Goal: Navigation & Orientation: Find specific page/section

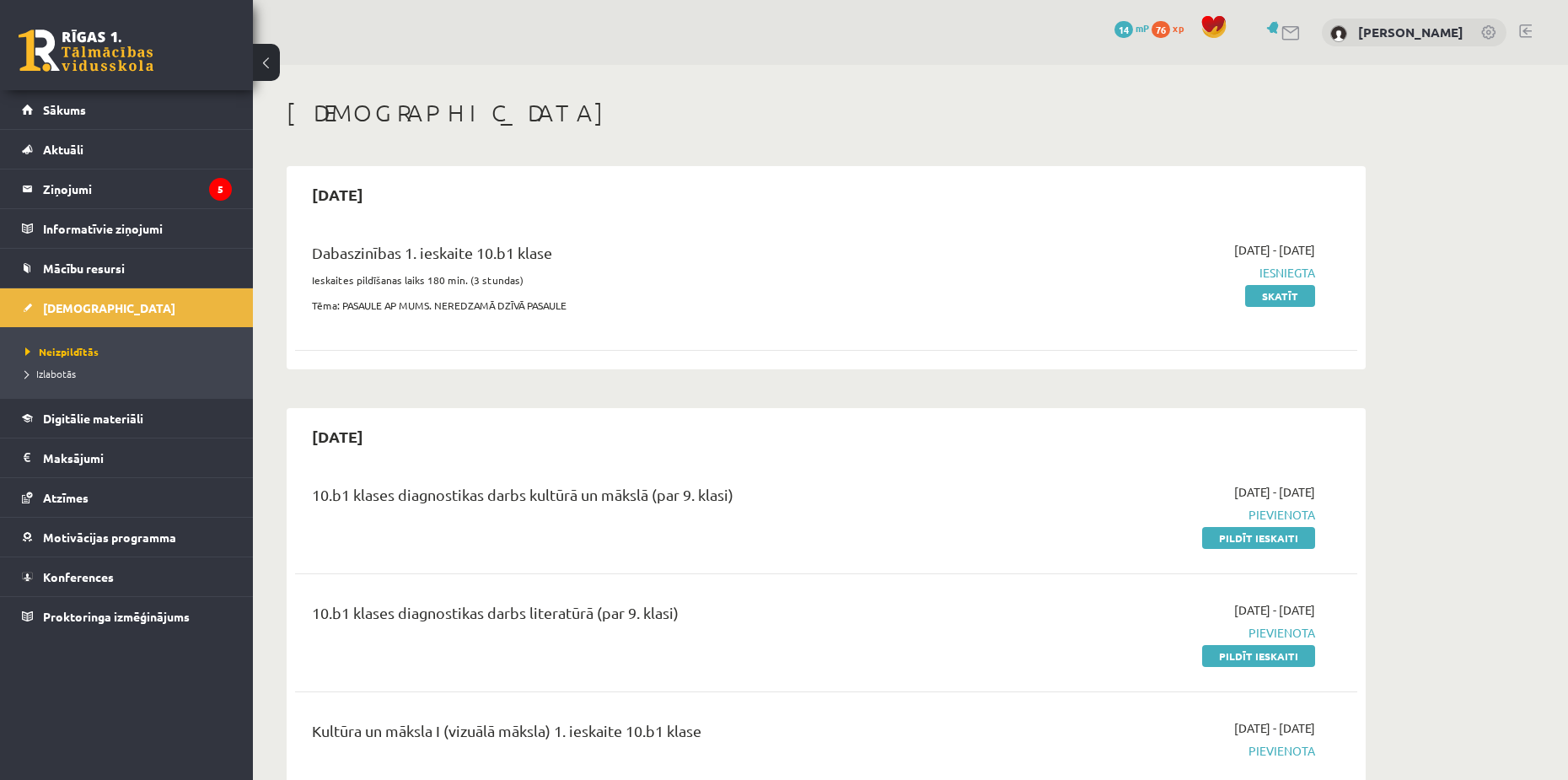
scroll to position [337, 0]
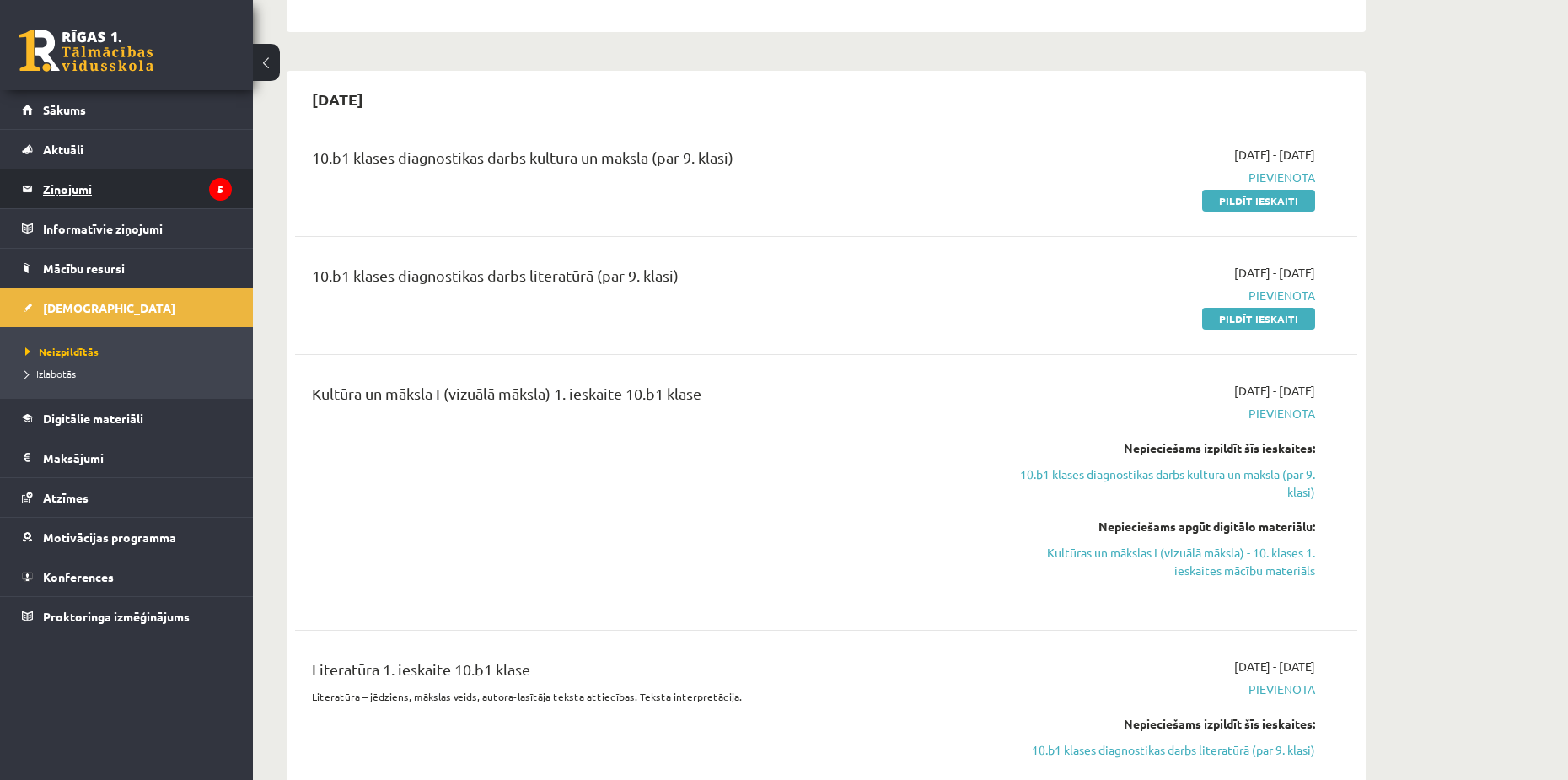
click at [93, 188] on legend "Ziņojumi 5" at bounding box center [137, 188] width 189 height 39
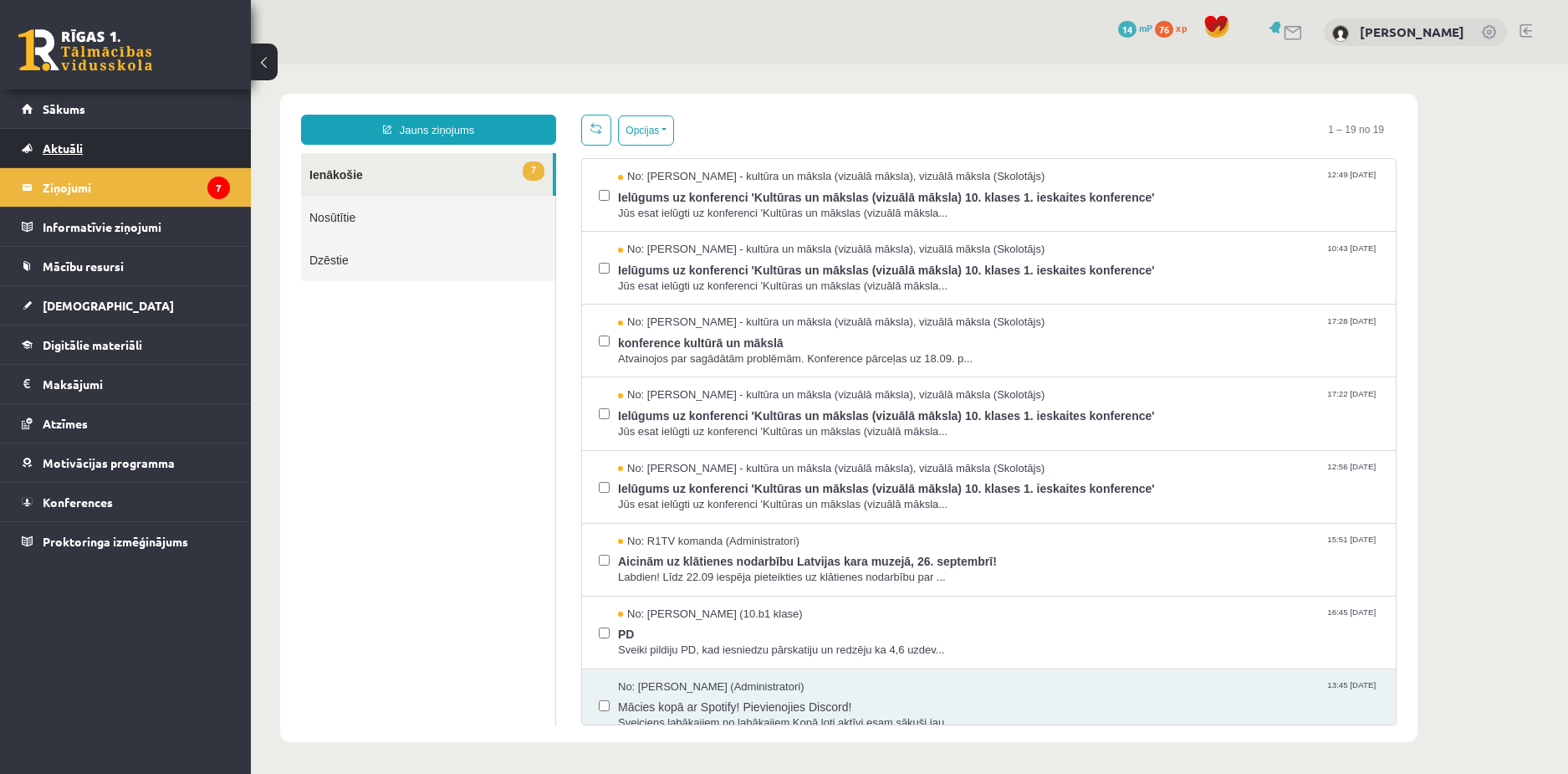
click at [69, 136] on link "Aktuāli" at bounding box center [125, 148] width 208 height 38
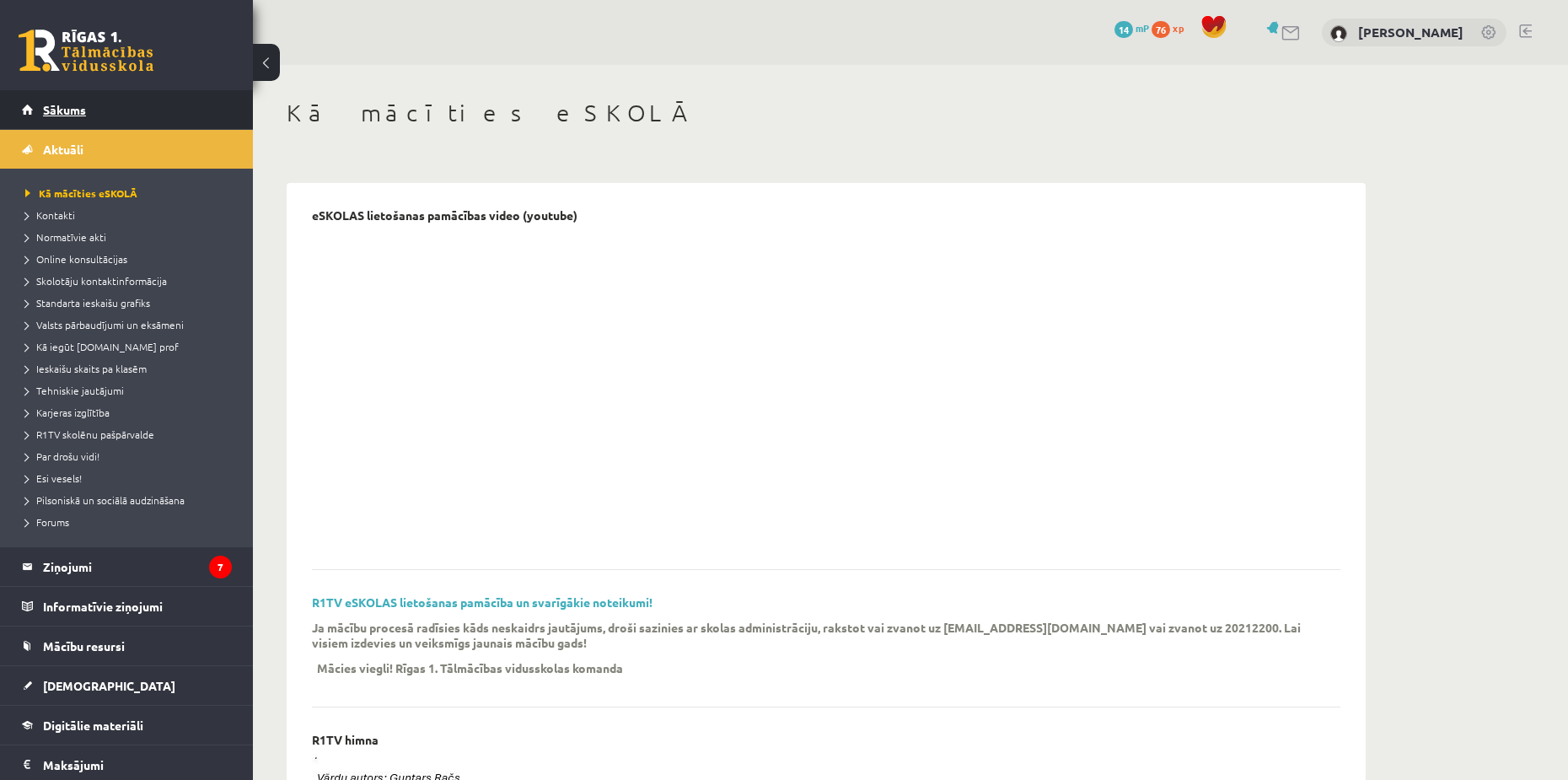
click at [75, 110] on span "Sākums" at bounding box center [65, 109] width 43 height 15
